Goal: Answer question/provide support

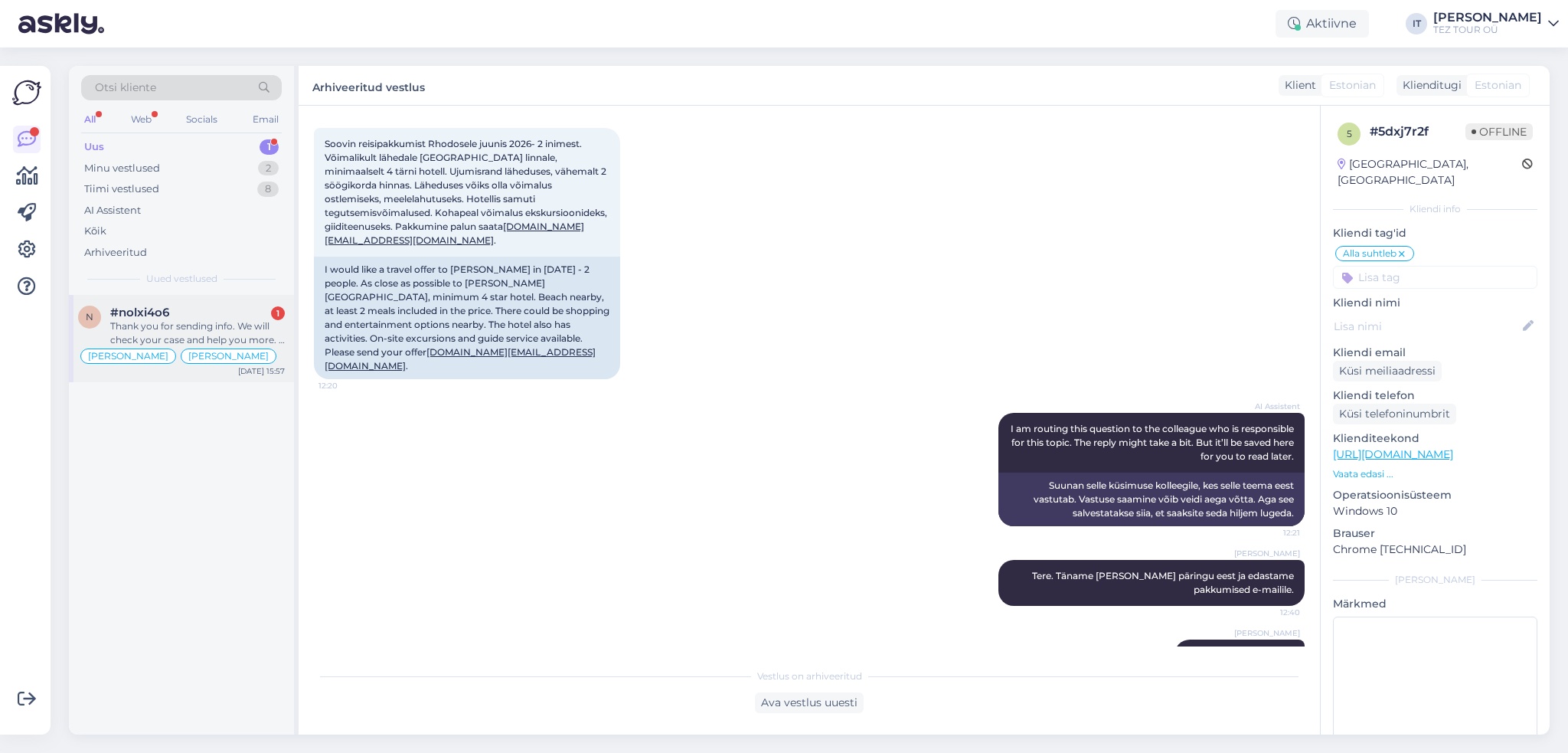
click at [229, 307] on div "#nolxi4o6 1" at bounding box center [198, 313] width 175 height 14
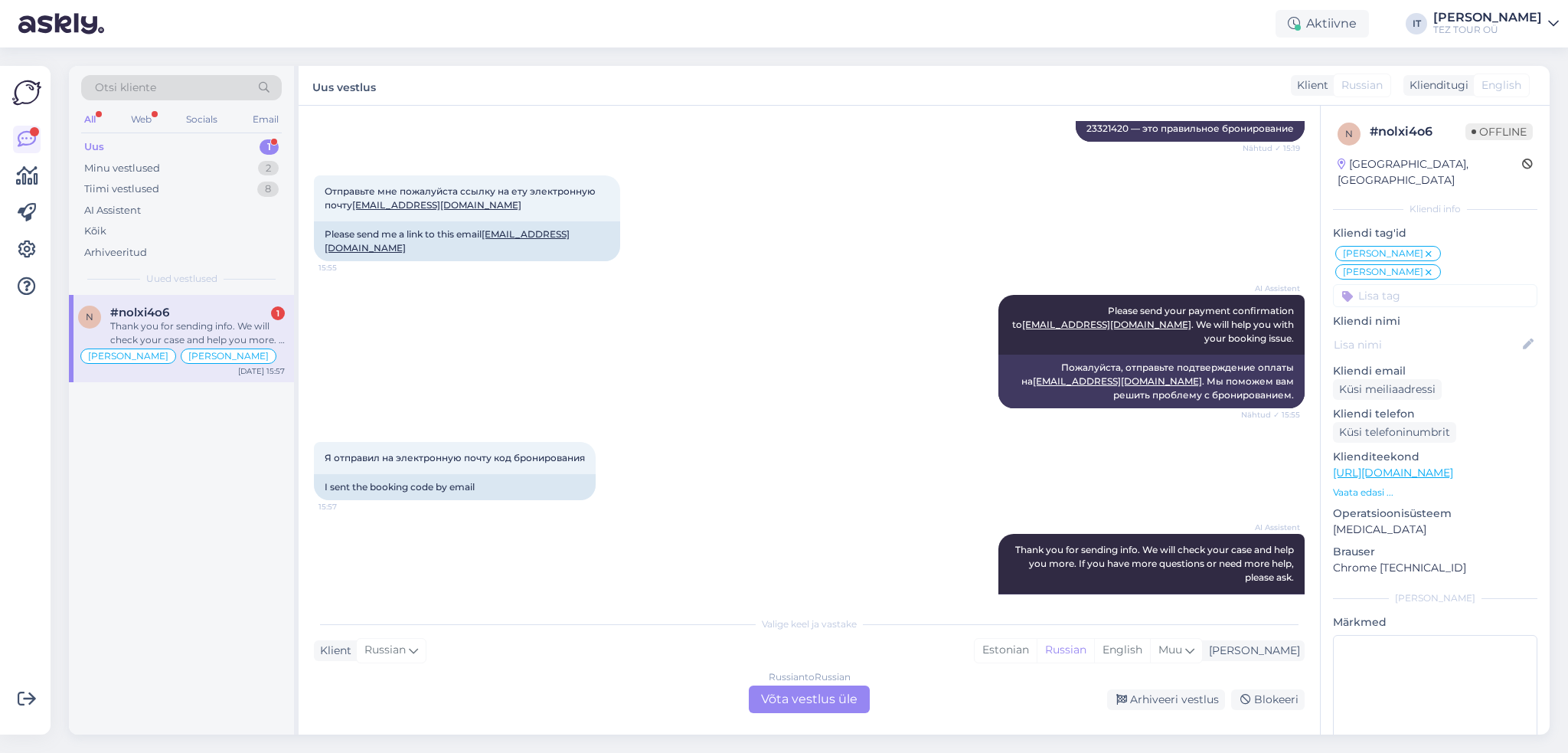
scroll to position [1906, 0]
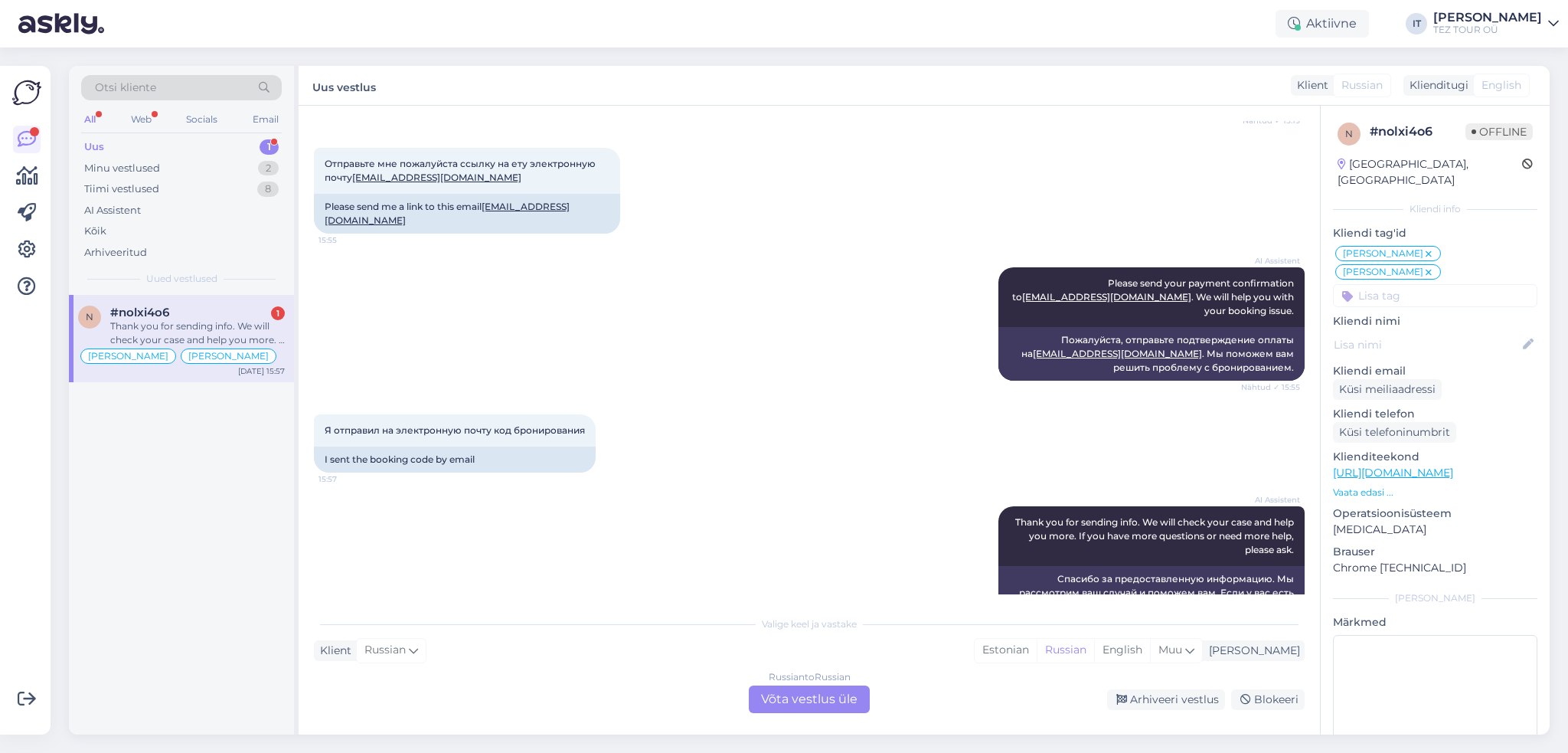
click at [817, 696] on div "Russian to Russian Võta vestlus üle" at bounding box center [809, 699] width 121 height 27
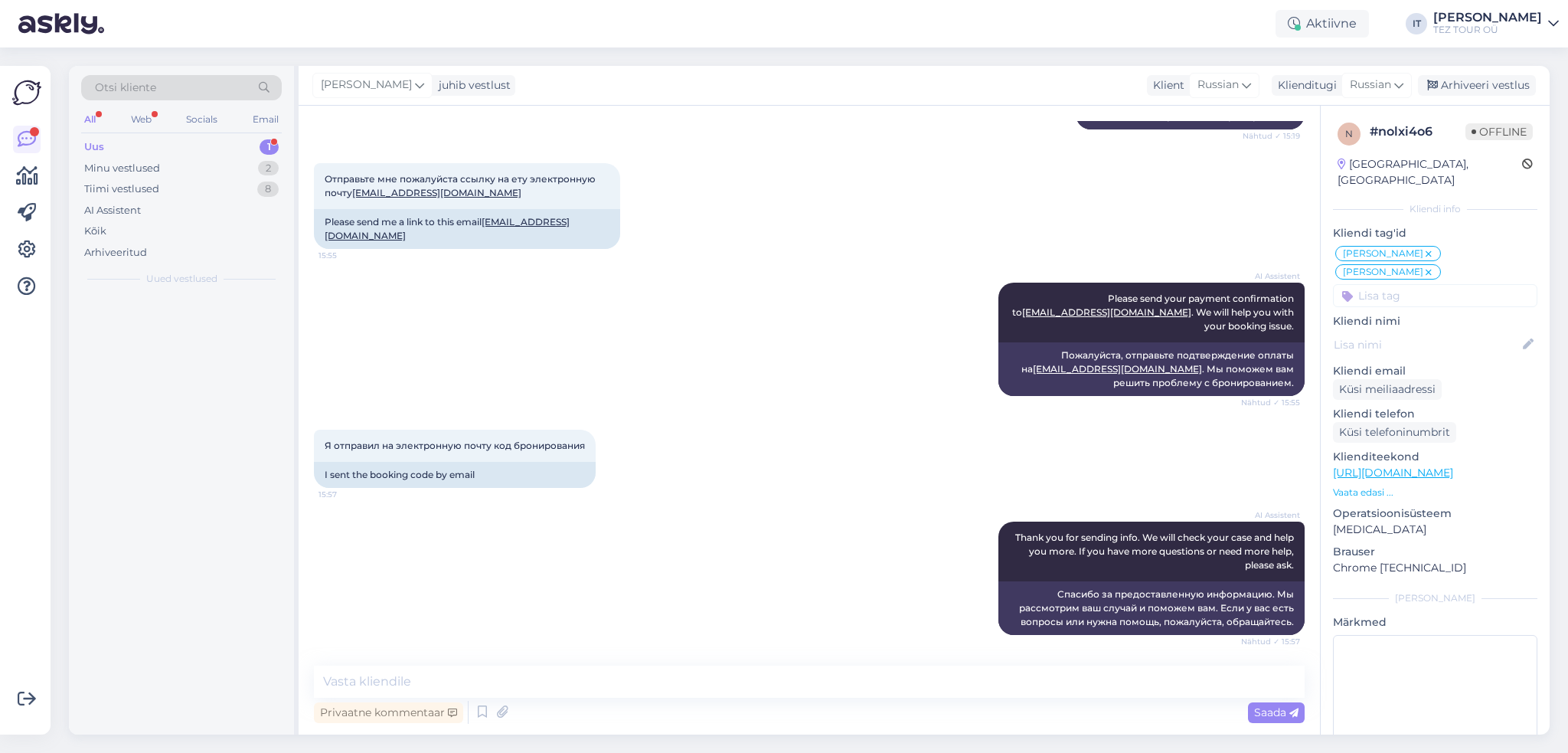
scroll to position [1849, 0]
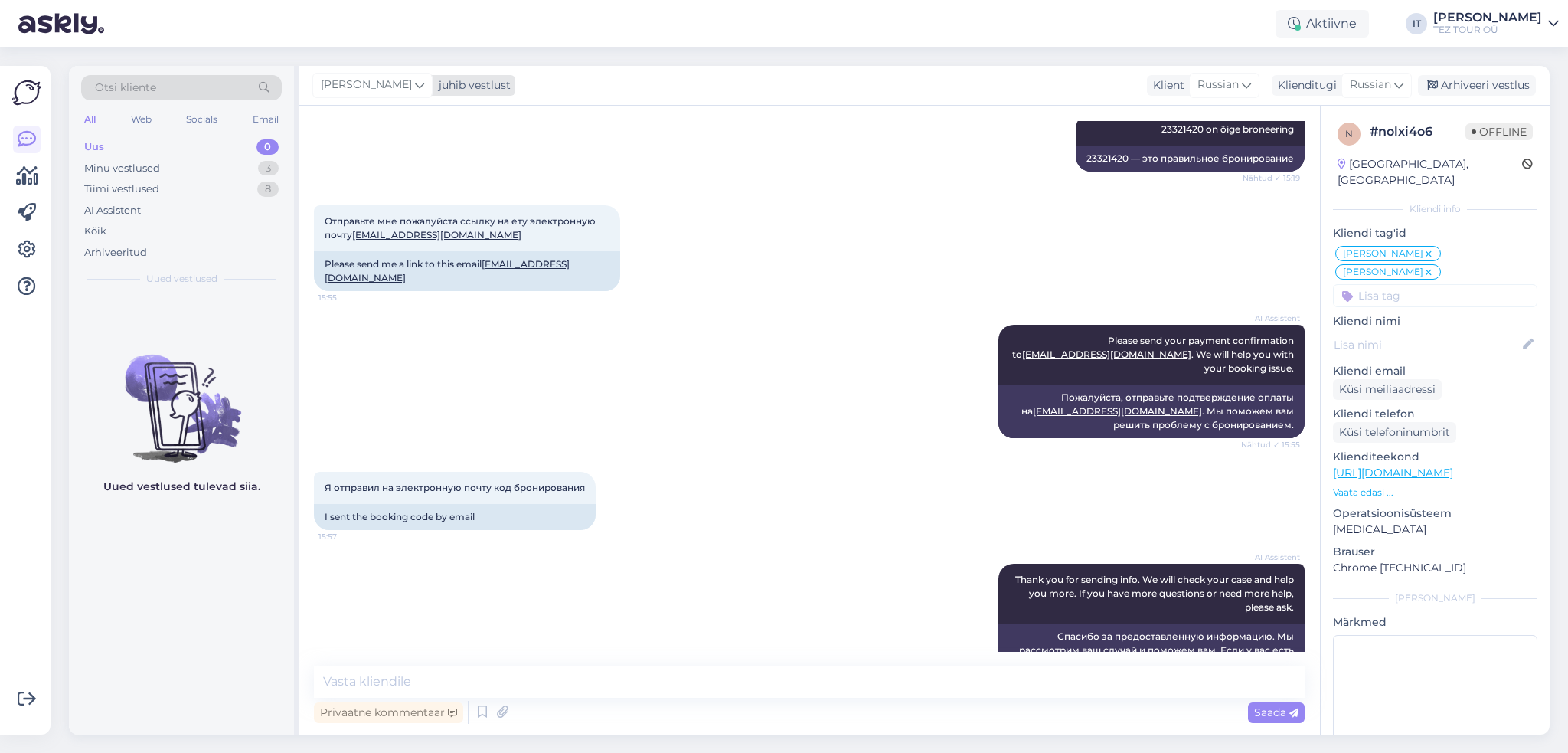
click at [457, 88] on div "juhib vestlust" at bounding box center [472, 85] width 78 height 16
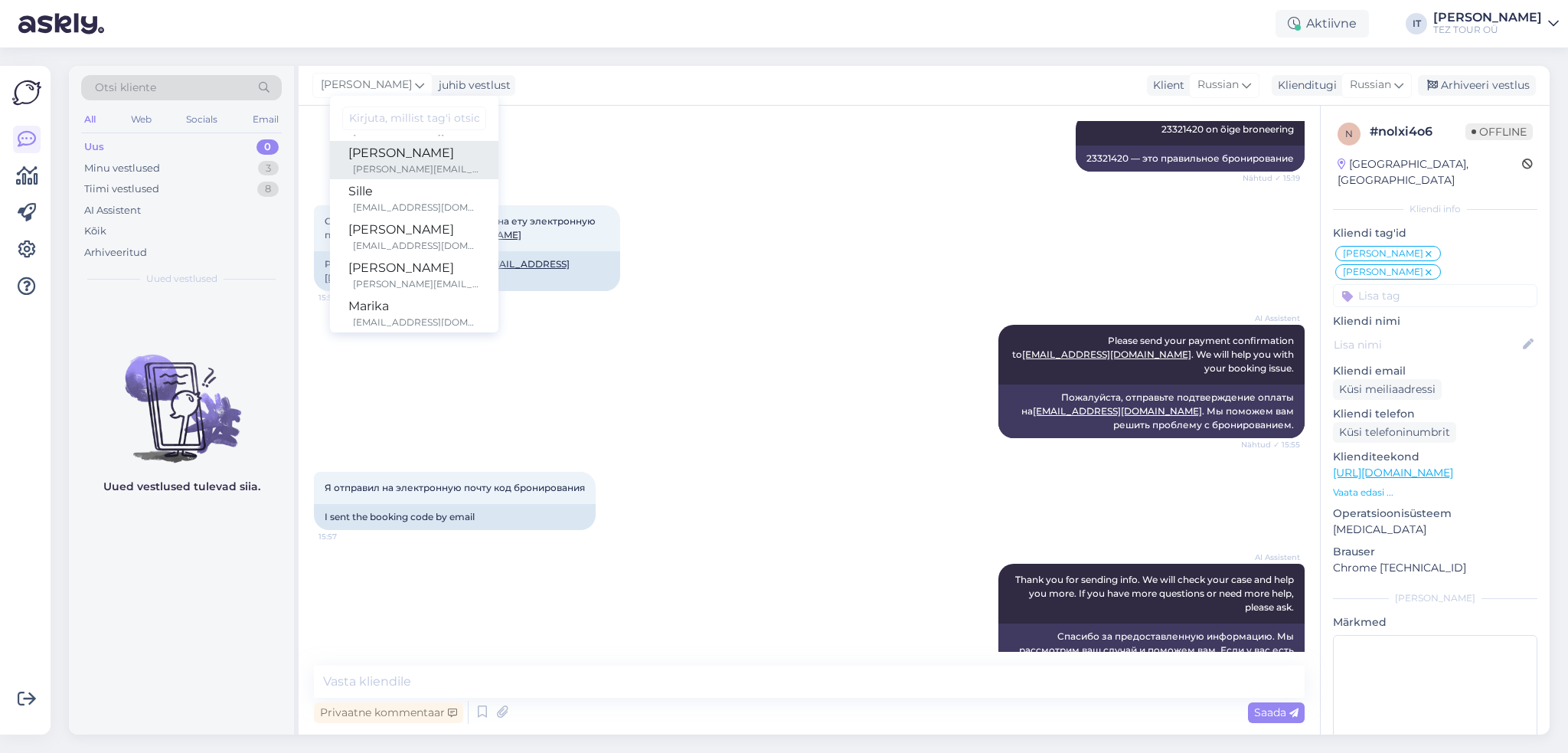
scroll to position [153, 0]
click at [438, 232] on div "Marika" at bounding box center [414, 229] width 132 height 18
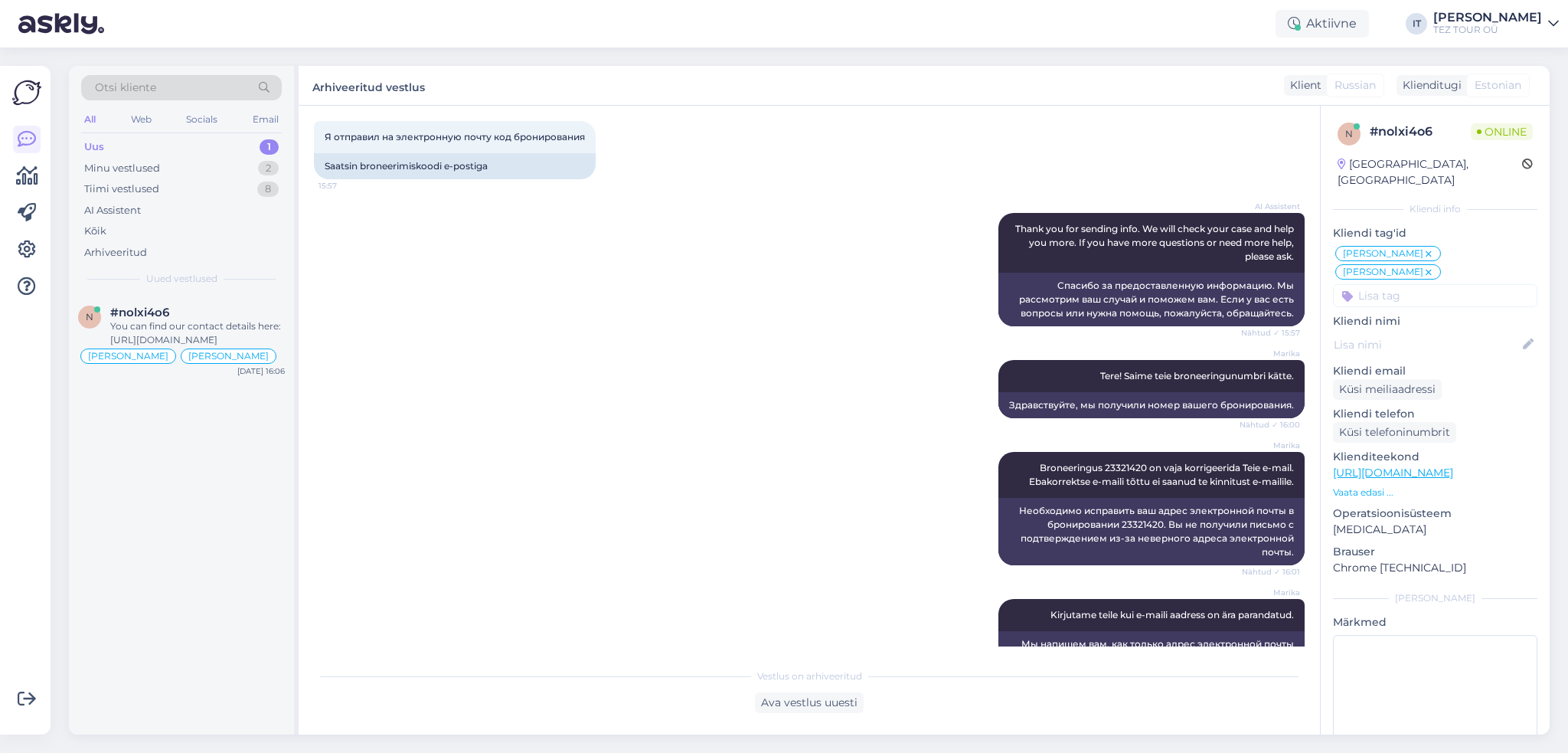
scroll to position [2410, 0]
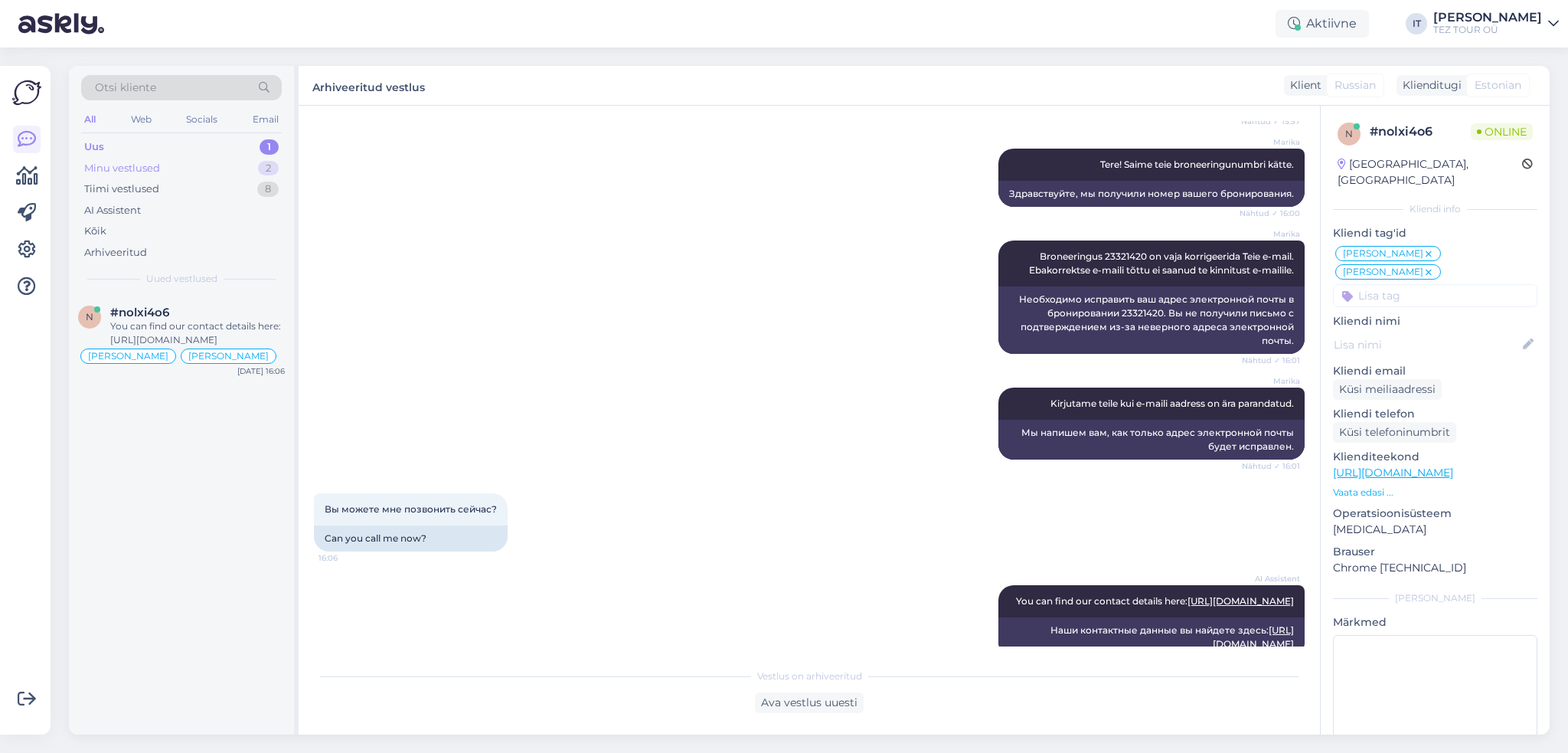
click at [257, 169] on div "Minu vestlused 2" at bounding box center [181, 168] width 201 height 21
click at [227, 137] on div "Uus 1" at bounding box center [181, 147] width 201 height 21
click at [206, 327] on div "You can find our contact details here: [URL][DOMAIN_NAME]" at bounding box center [198, 333] width 175 height 27
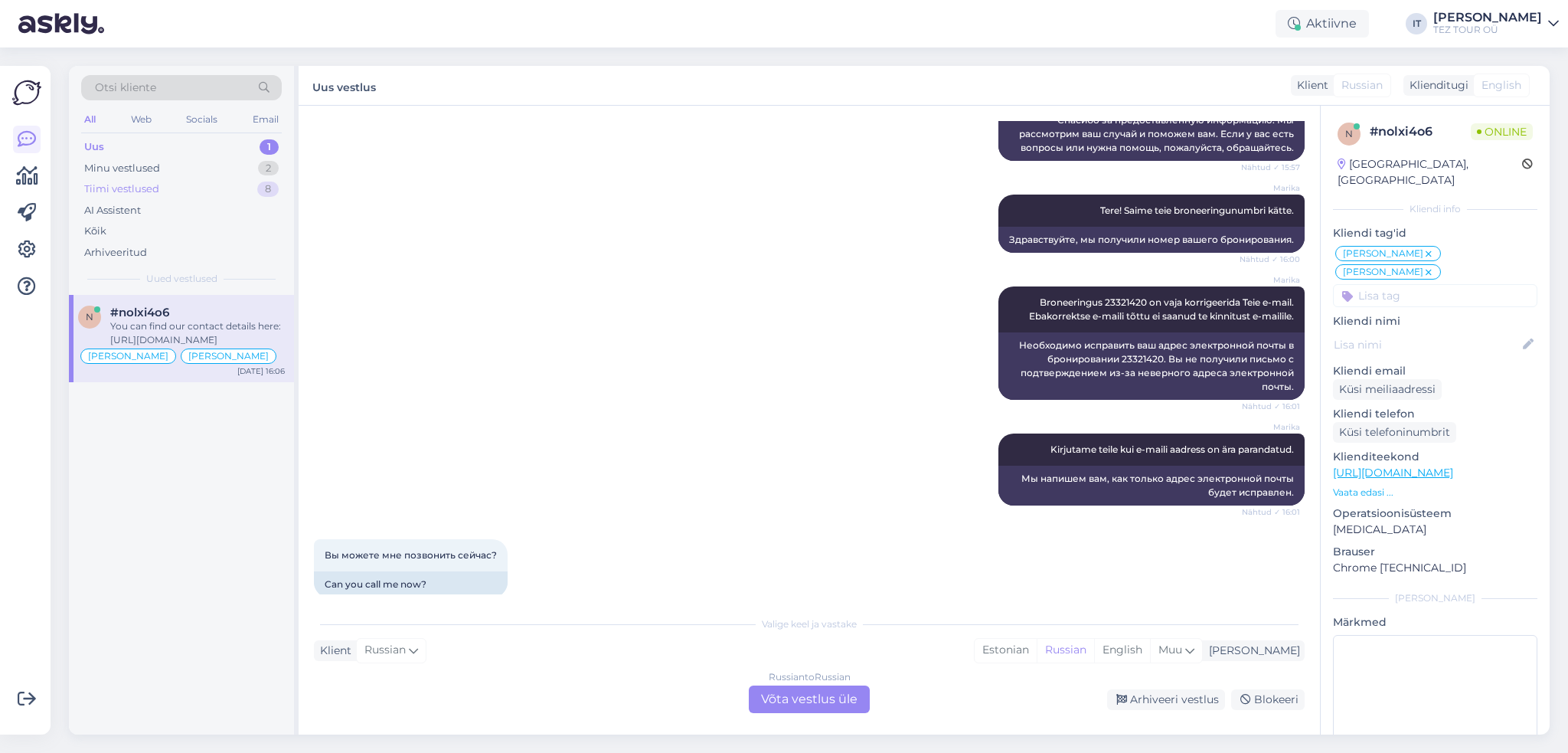
scroll to position [2462, 0]
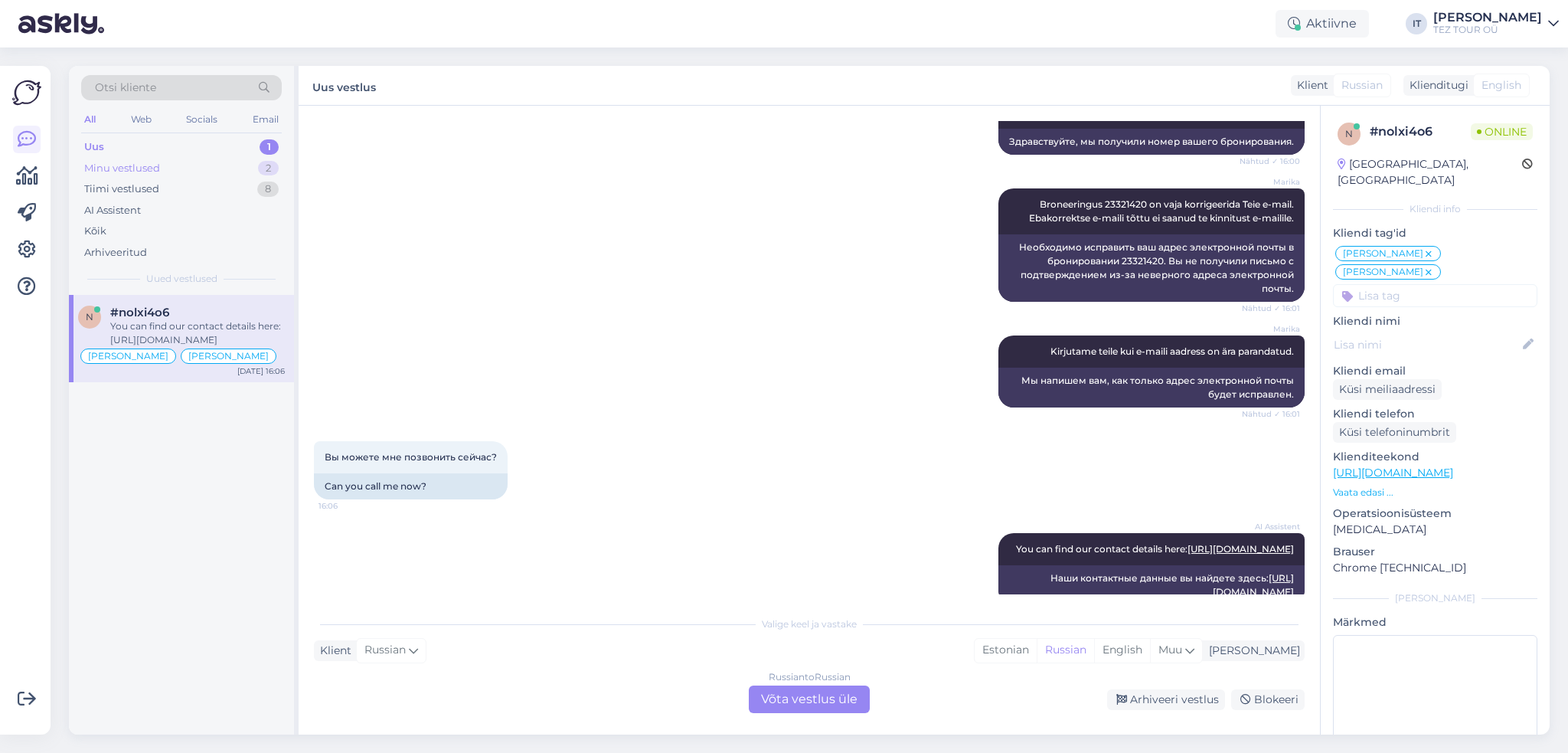
click at [162, 158] on div "Minu vestlused 2" at bounding box center [181, 168] width 201 height 21
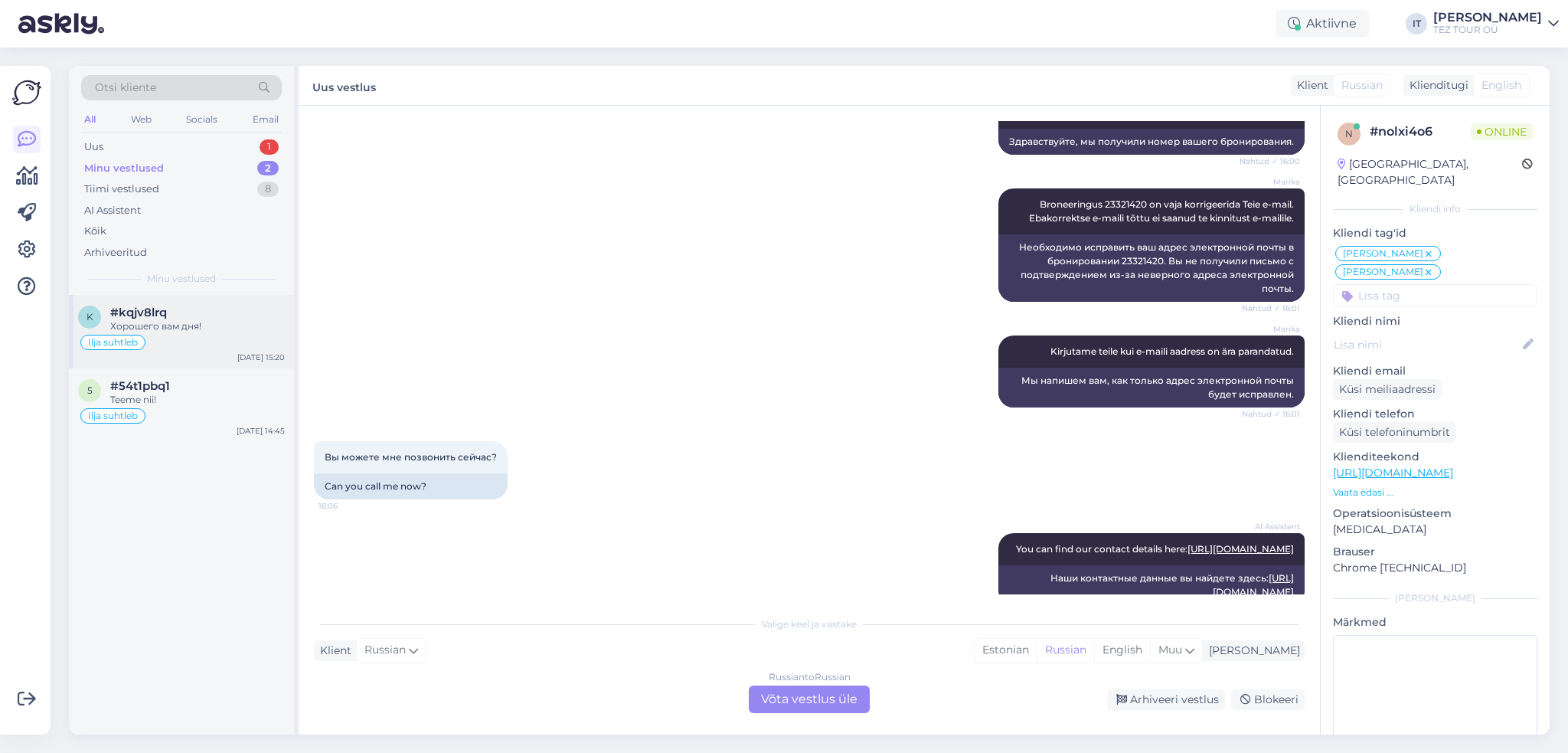
click at [171, 319] on div "Хорошего вам дня!" at bounding box center [198, 326] width 175 height 14
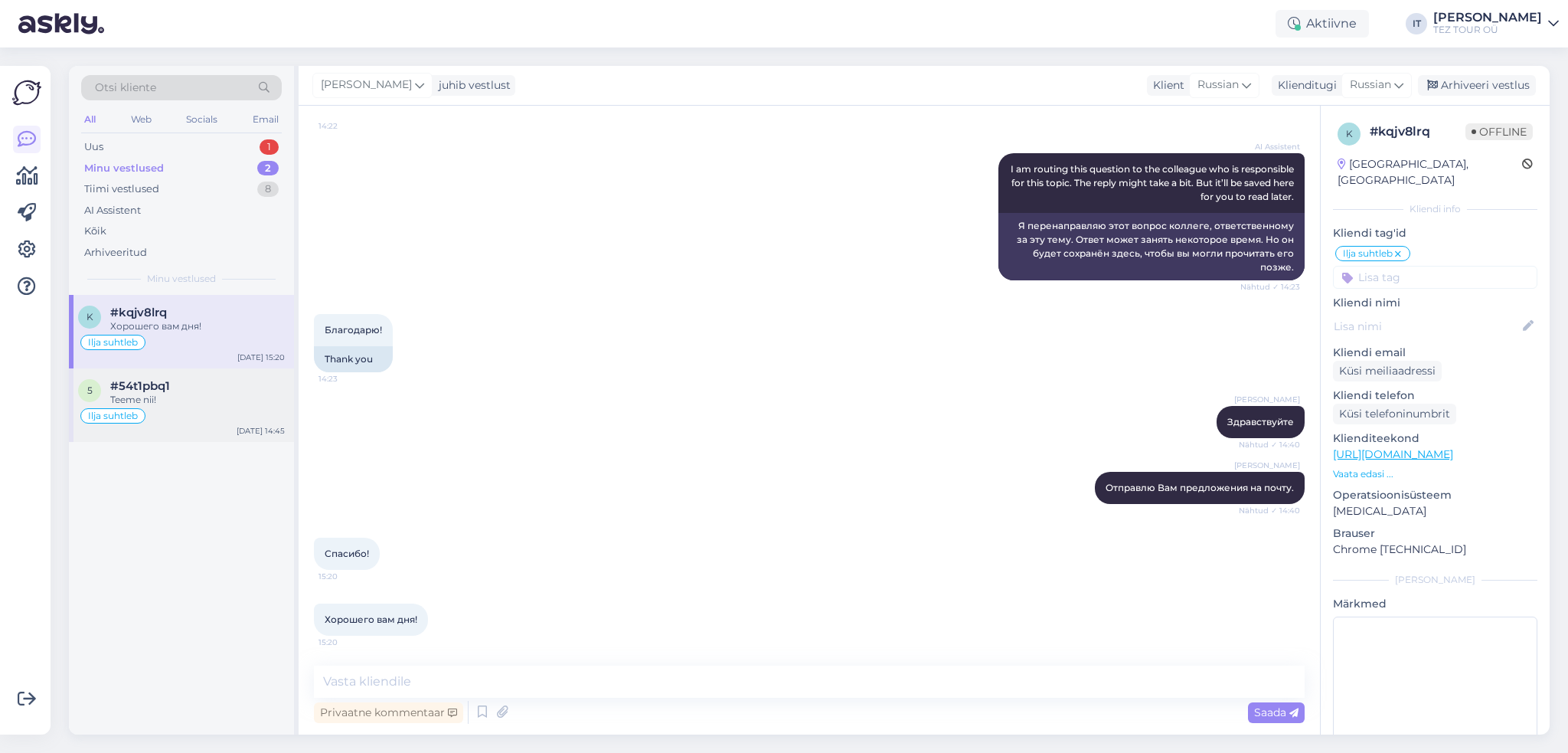
click at [202, 403] on div "Teeme nii!" at bounding box center [198, 400] width 175 height 14
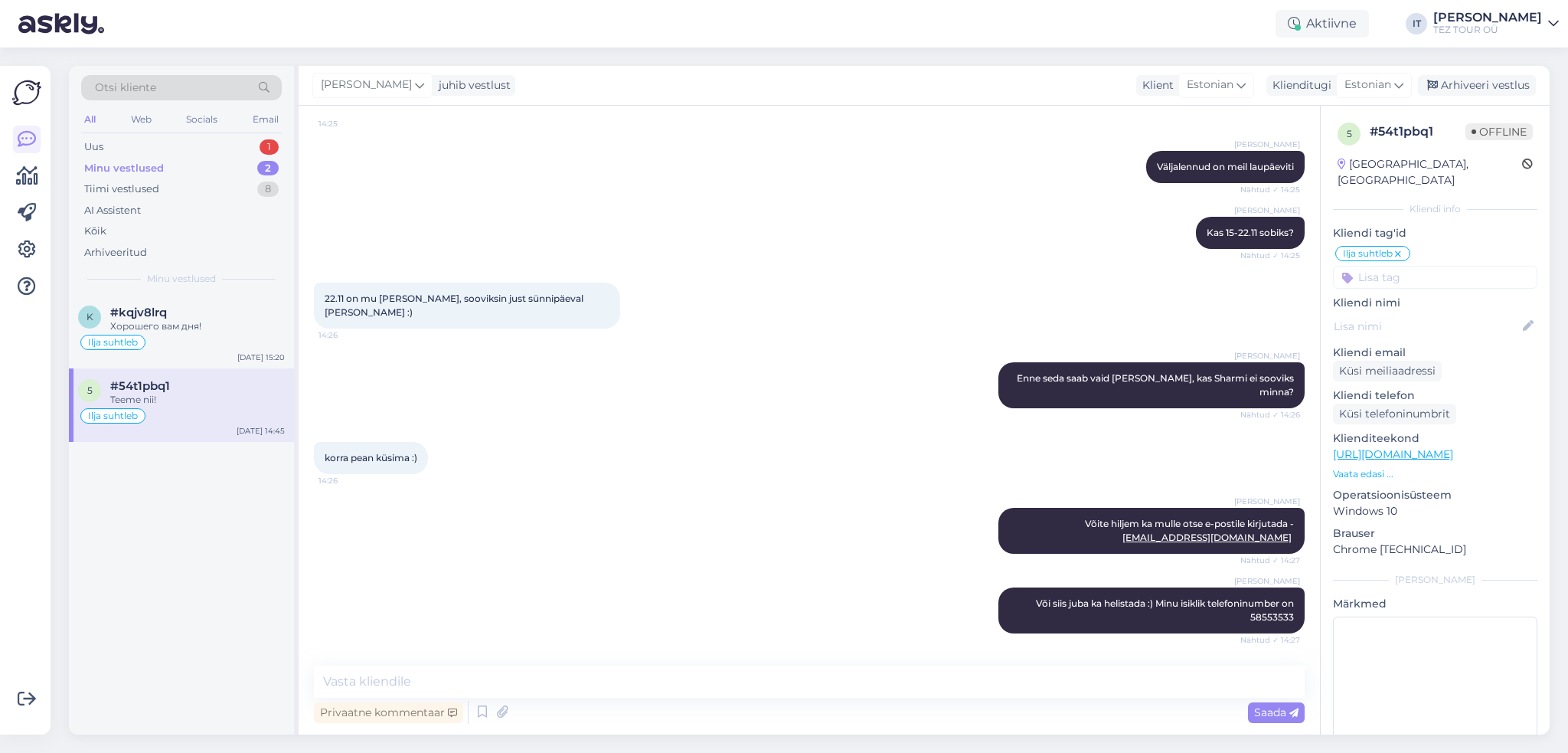
scroll to position [1970, 0]
